Goal: Information Seeking & Learning: Find specific fact

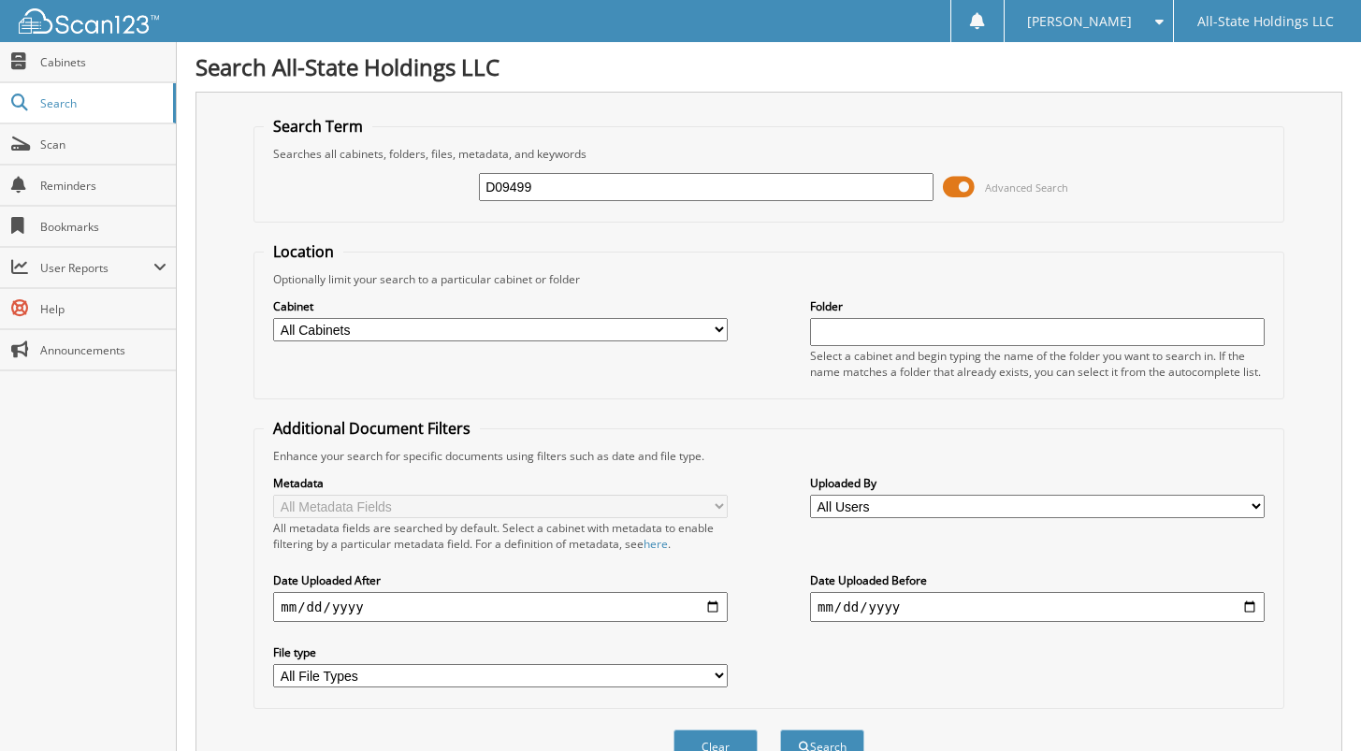
type input "D09499"
click at [1031, 186] on span "Advanced Search" at bounding box center [1026, 187] width 83 height 14
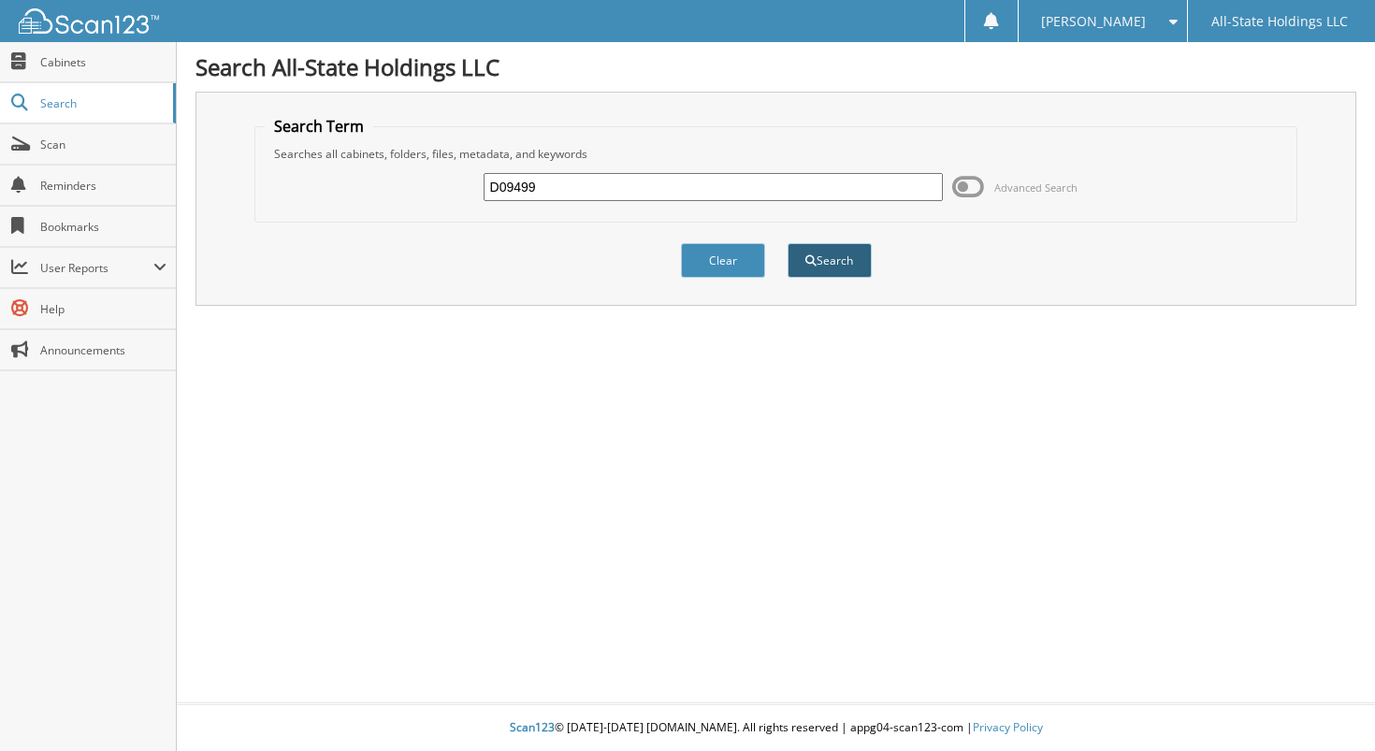
click at [842, 254] on button "Search" at bounding box center [829, 260] width 84 height 35
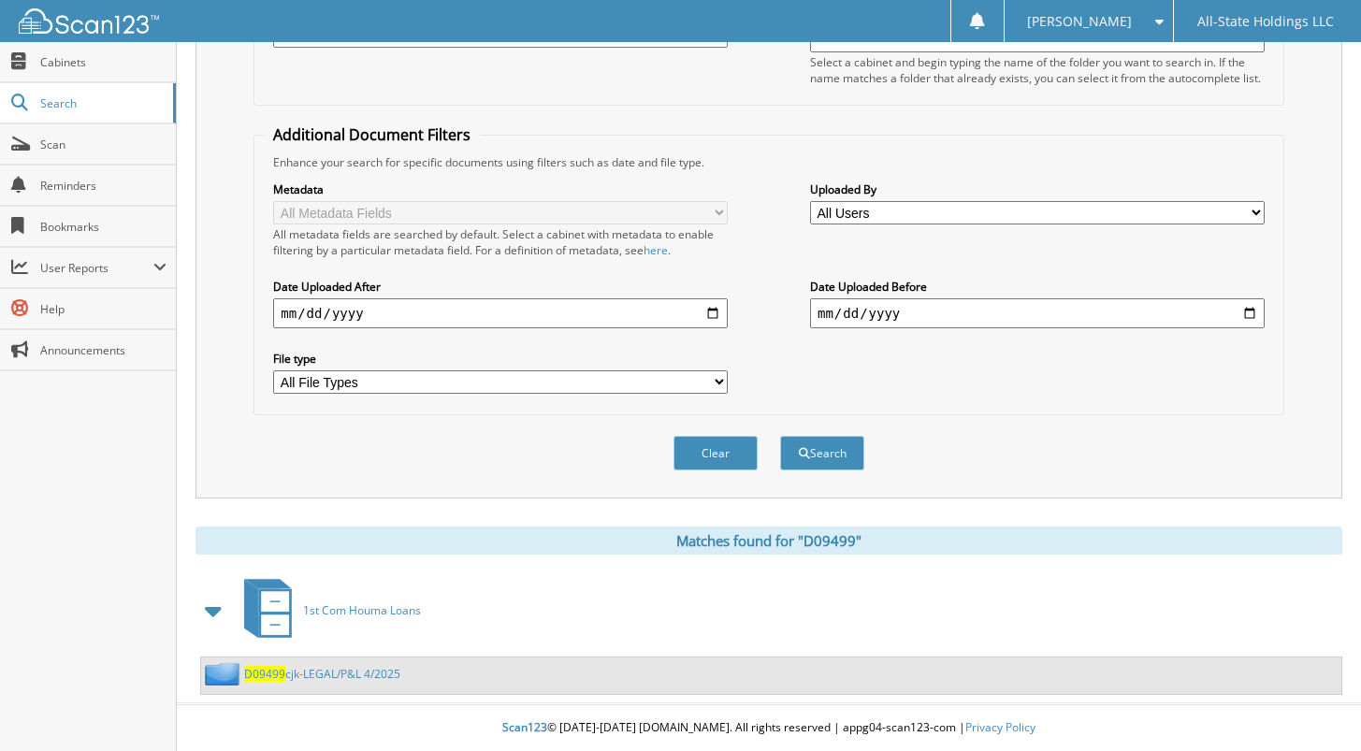
click at [313, 677] on link "D09499 cjk-LEGAL/P&L 4/2025" at bounding box center [322, 674] width 156 height 16
